Goal: Task Accomplishment & Management: Manage account settings

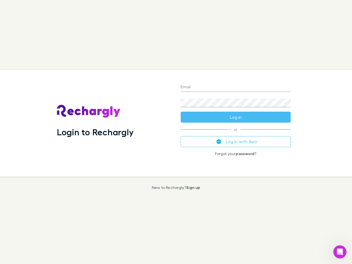
click at [176, 132] on div "Login to Rechargly" at bounding box center [115, 123] width 124 height 107
click at [236, 87] on input "Email" at bounding box center [236, 87] width 110 height 9
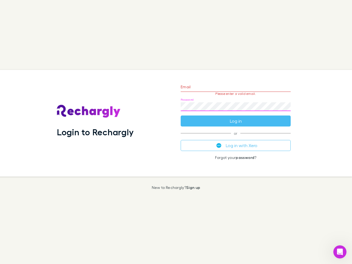
click at [236, 117] on form "Email Please enter a valid email. Password Log in" at bounding box center [236, 103] width 110 height 48
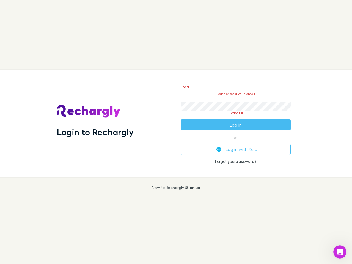
click at [236, 142] on div "Email Please enter a valid email. Password Please fill Log in or Log in with Xe…" at bounding box center [235, 123] width 119 height 107
click at [340, 252] on icon "Open Intercom Messenger" at bounding box center [340, 252] width 9 height 9
